Goal: Check status: Check status

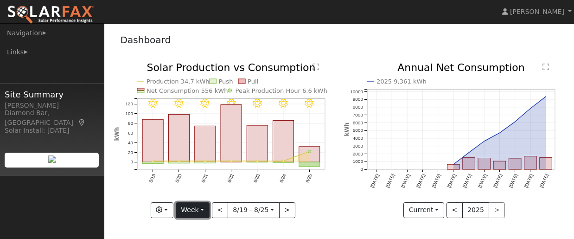
click at [205, 209] on button "Week" at bounding box center [193, 210] width 34 height 16
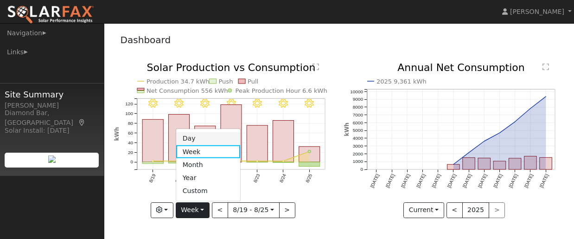
click at [201, 140] on link "Day" at bounding box center [208, 138] width 64 height 13
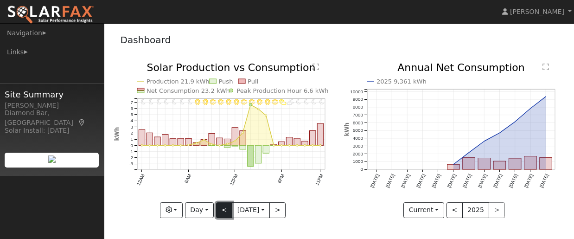
click at [219, 212] on button "<" at bounding box center [224, 210] width 16 height 16
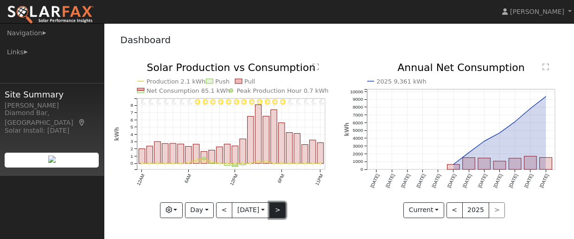
click at [278, 210] on button ">" at bounding box center [277, 210] width 16 height 16
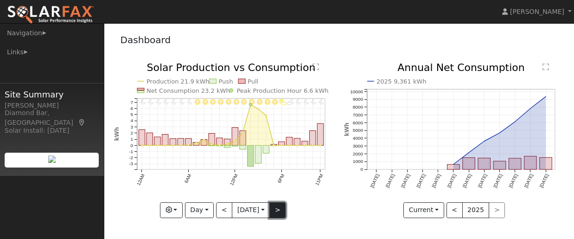
click at [280, 212] on button ">" at bounding box center [277, 210] width 16 height 16
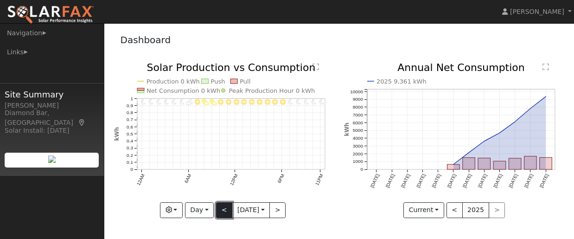
click at [224, 210] on button "<" at bounding box center [224, 210] width 16 height 16
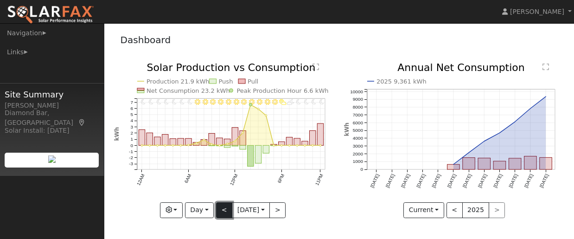
click at [222, 209] on button "<" at bounding box center [224, 210] width 16 height 16
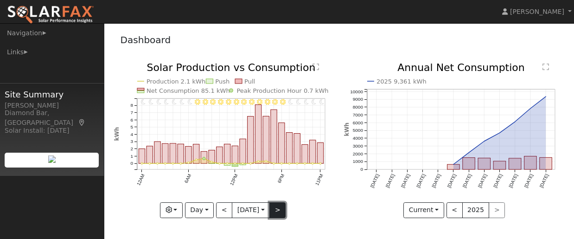
click at [278, 209] on button ">" at bounding box center [277, 210] width 16 height 16
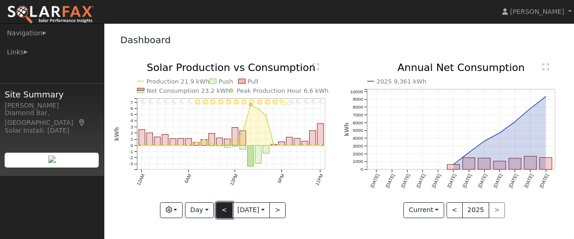
click at [216, 209] on button "<" at bounding box center [224, 210] width 16 height 16
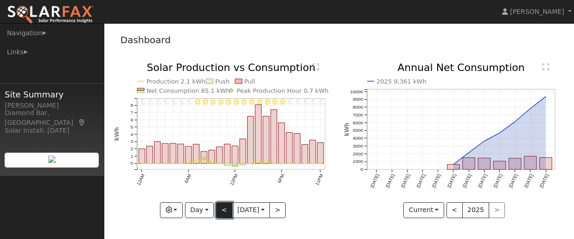
click at [216, 209] on button "<" at bounding box center [224, 210] width 16 height 16
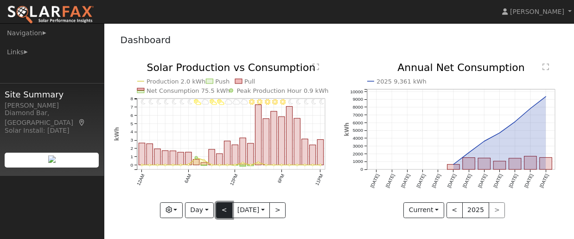
click at [216, 209] on button "<" at bounding box center [224, 210] width 16 height 16
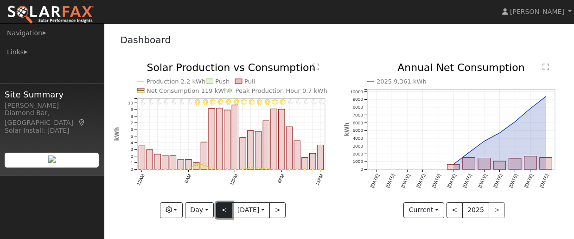
click at [216, 209] on button "<" at bounding box center [224, 210] width 16 height 16
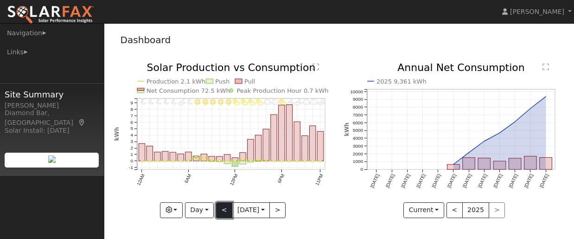
click at [216, 209] on button "<" at bounding box center [224, 210] width 16 height 16
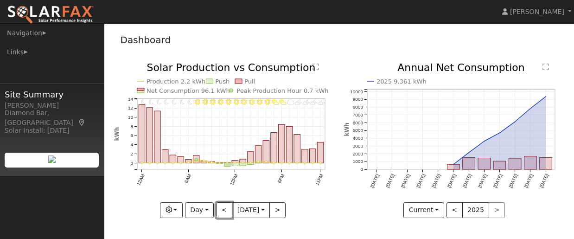
click at [216, 209] on button "<" at bounding box center [224, 210] width 16 height 16
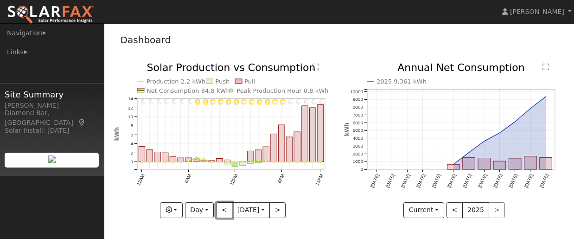
click at [217, 209] on button "<" at bounding box center [224, 210] width 16 height 16
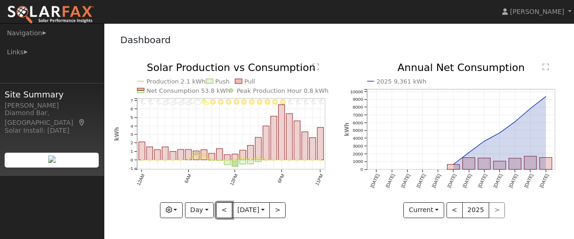
click at [217, 209] on button "<" at bounding box center [224, 210] width 16 height 16
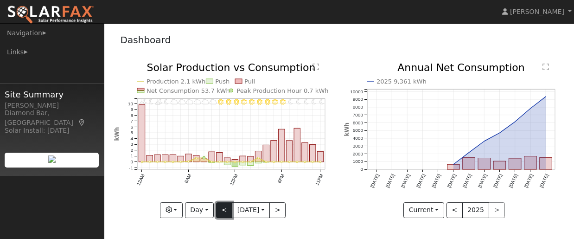
click at [218, 209] on button "<" at bounding box center [224, 210] width 16 height 16
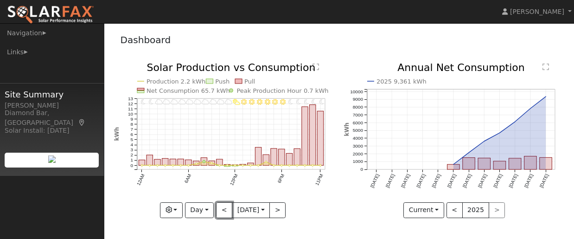
click at [219, 209] on button "<" at bounding box center [224, 210] width 16 height 16
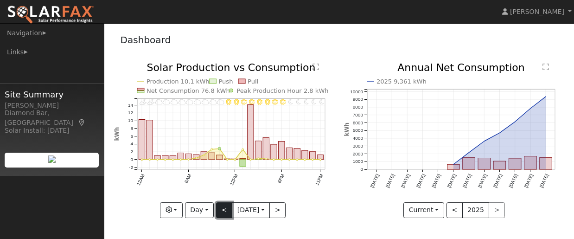
click at [219, 209] on button "<" at bounding box center [224, 210] width 16 height 16
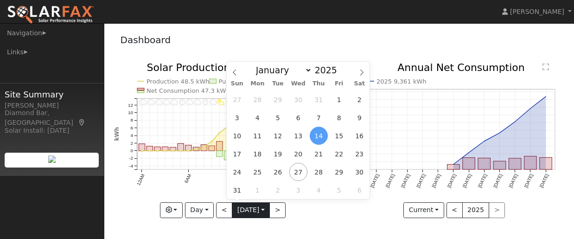
click at [259, 212] on input "[DATE]" at bounding box center [250, 210] width 37 height 15
click at [238, 171] on span "24" at bounding box center [237, 172] width 18 height 18
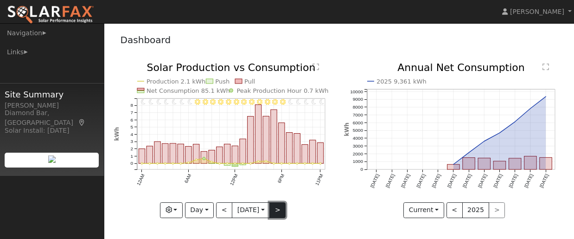
click at [282, 208] on button ">" at bounding box center [277, 210] width 16 height 16
type input "[DATE]"
